Goal: Check status: Check status

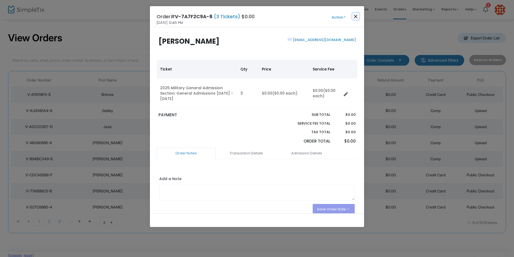
click at [356, 14] on button "Close" at bounding box center [355, 16] width 7 height 7
click at [358, 17] on button "Close" at bounding box center [355, 16] width 7 height 7
click at [357, 16] on button "Close" at bounding box center [355, 16] width 7 height 7
